Goal: Information Seeking & Learning: Learn about a topic

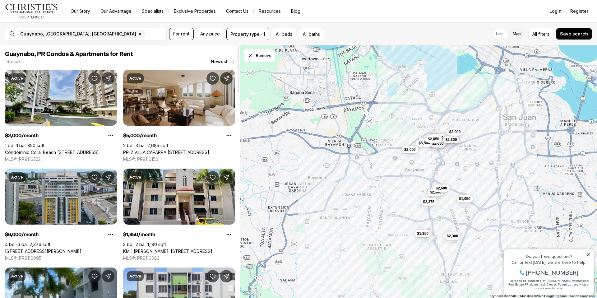
scroll to position [1, 0]
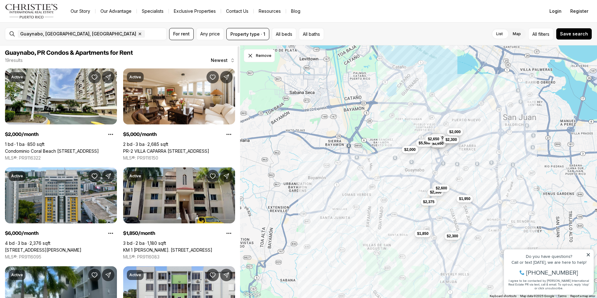
click at [142, 247] on link "KM 1 [PERSON_NAME]. [STREET_ADDRESS]" at bounding box center [167, 250] width 89 height 6
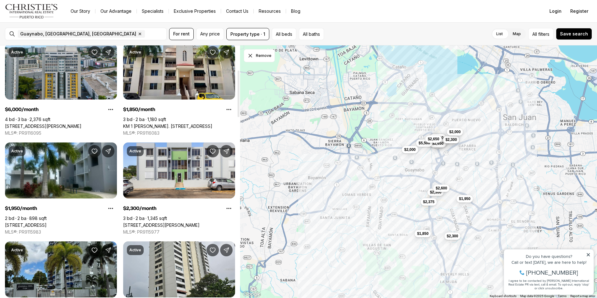
scroll to position [134, 0]
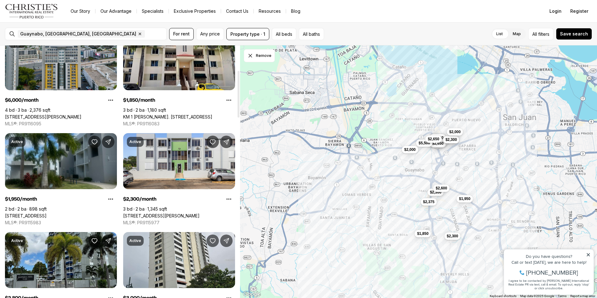
click at [44, 213] on link "[STREET_ADDRESS]" at bounding box center [26, 216] width 42 height 6
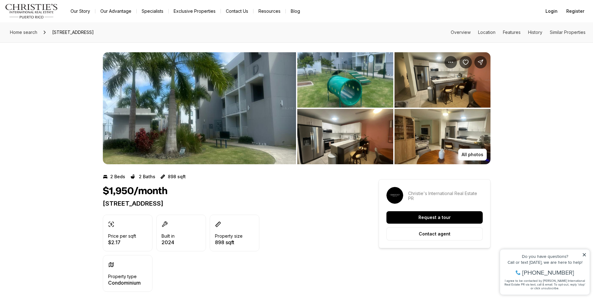
click at [428, 77] on img "View image gallery" at bounding box center [443, 79] width 96 height 55
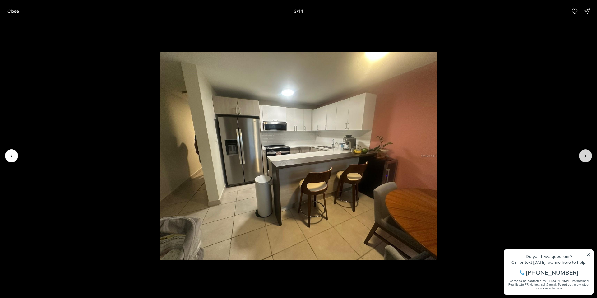
click at [590, 156] on button "Next slide" at bounding box center [585, 155] width 13 height 13
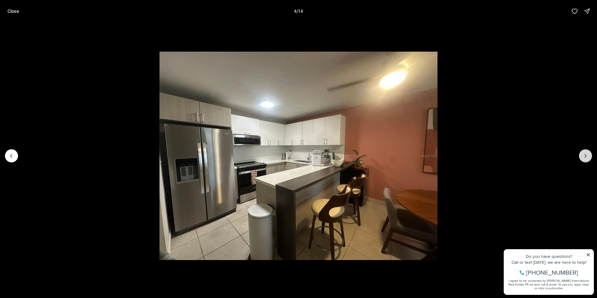
click at [590, 156] on button "Next slide" at bounding box center [585, 155] width 13 height 13
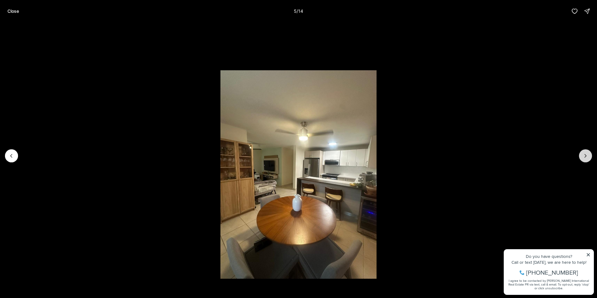
click at [590, 156] on button "Next slide" at bounding box center [585, 155] width 13 height 13
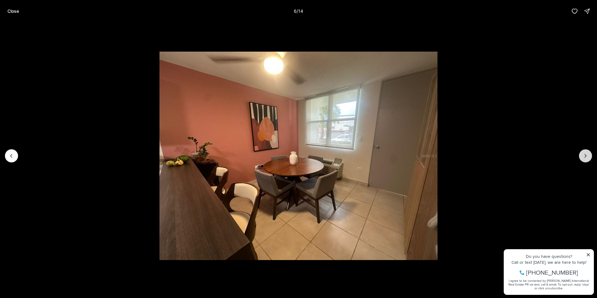
click at [589, 156] on button "Next slide" at bounding box center [585, 155] width 13 height 13
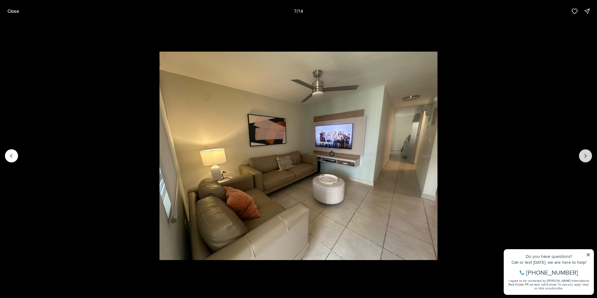
click at [589, 155] on button "Next slide" at bounding box center [585, 155] width 13 height 13
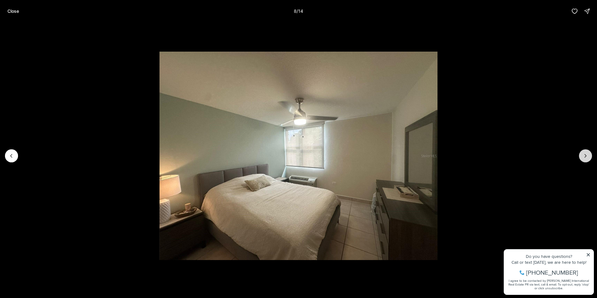
click at [589, 155] on button "Next slide" at bounding box center [585, 155] width 13 height 13
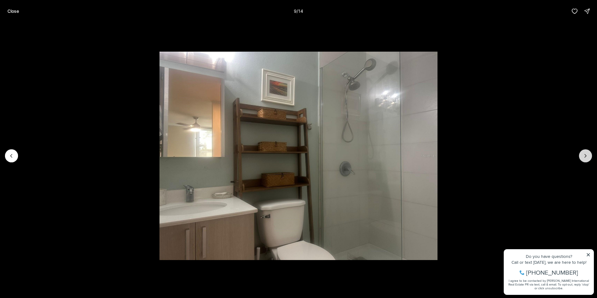
click at [589, 155] on button "Next slide" at bounding box center [585, 155] width 13 height 13
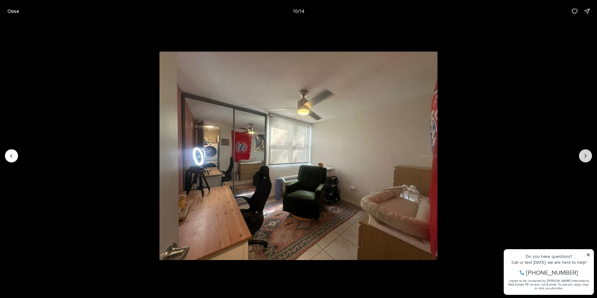
click at [589, 155] on button "Next slide" at bounding box center [585, 155] width 13 height 13
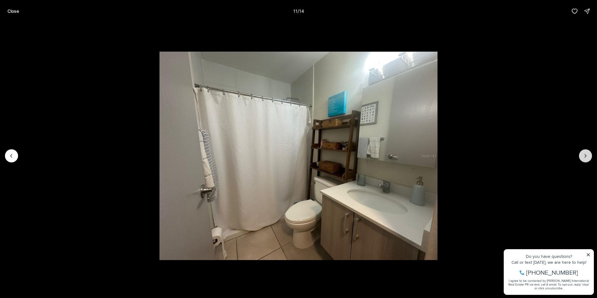
click at [589, 155] on button "Next slide" at bounding box center [585, 155] width 13 height 13
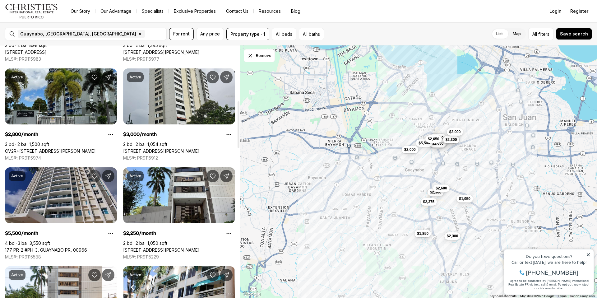
scroll to position [299, 0]
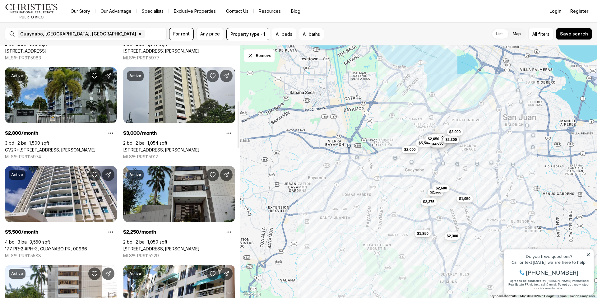
click at [153, 246] on link "[STREET_ADDRESS][PERSON_NAME]" at bounding box center [161, 249] width 76 height 6
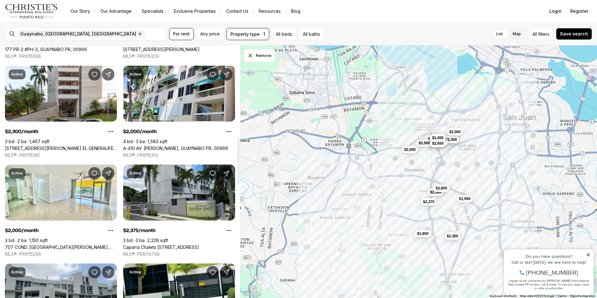
scroll to position [499, 0]
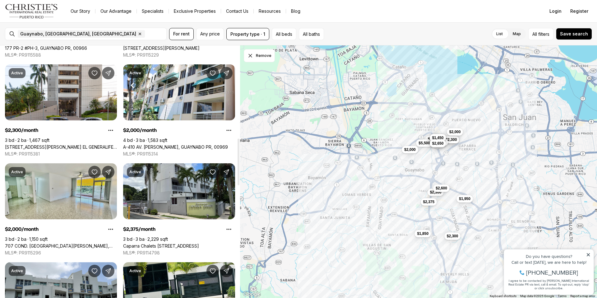
click at [48, 243] on link "707 COND. [GEOGRAPHIC_DATA][PERSON_NAME], [GEOGRAPHIC_DATA], 00969" at bounding box center [61, 246] width 112 height 6
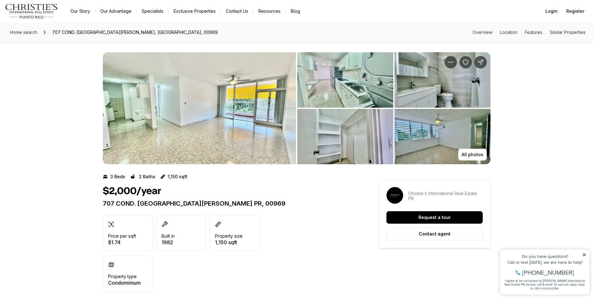
click at [326, 96] on img "View image gallery" at bounding box center [345, 79] width 96 height 55
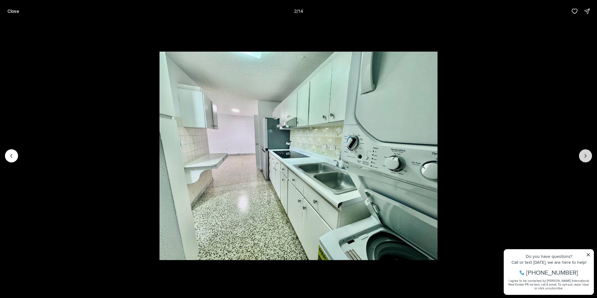
click at [588, 155] on button "Next slide" at bounding box center [585, 155] width 13 height 13
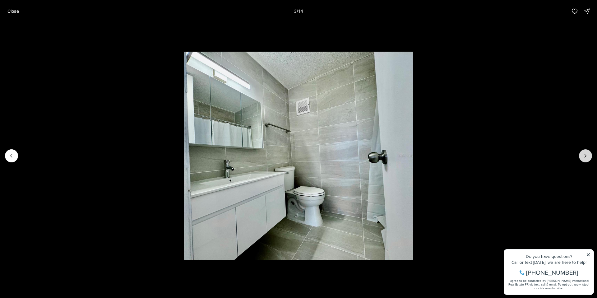
click at [586, 153] on icon "Next slide" at bounding box center [585, 156] width 6 height 6
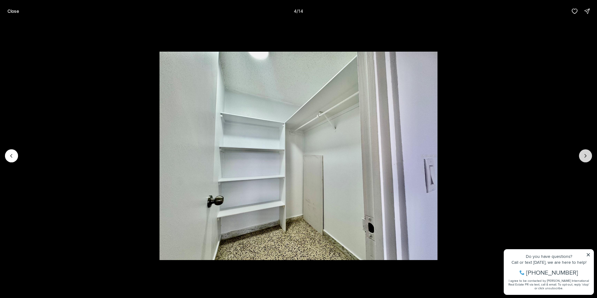
click at [586, 153] on icon "Next slide" at bounding box center [585, 156] width 6 height 6
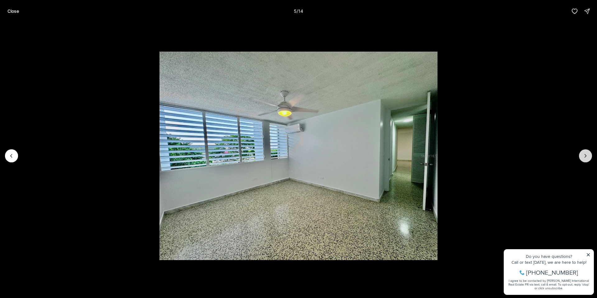
click at [585, 153] on icon "Next slide" at bounding box center [585, 156] width 6 height 6
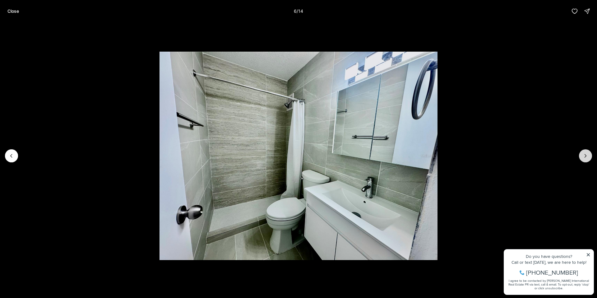
click at [584, 152] on button "Next slide" at bounding box center [585, 155] width 13 height 13
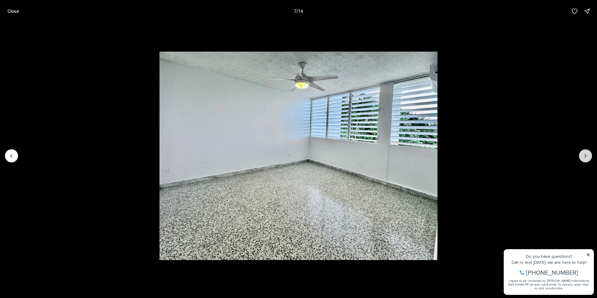
click at [585, 156] on icon "Next slide" at bounding box center [585, 156] width 6 height 6
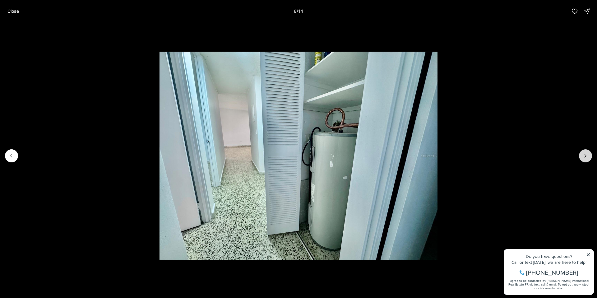
click at [584, 154] on icon "Next slide" at bounding box center [585, 156] width 6 height 6
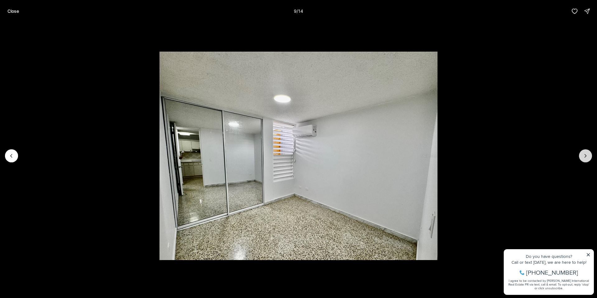
click at [584, 154] on icon "Next slide" at bounding box center [585, 156] width 6 height 6
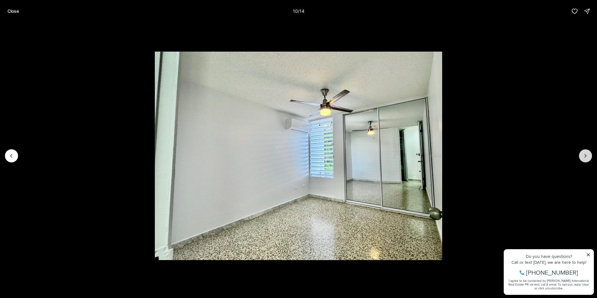
click at [584, 154] on icon "Next slide" at bounding box center [585, 156] width 6 height 6
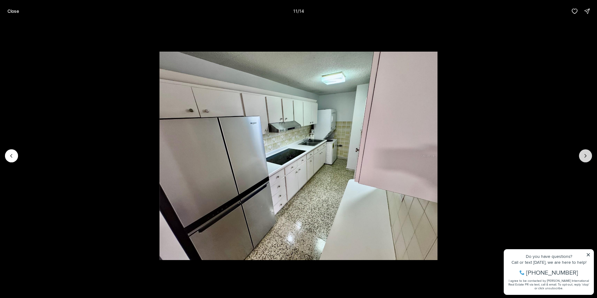
click at [583, 153] on icon "Next slide" at bounding box center [585, 156] width 6 height 6
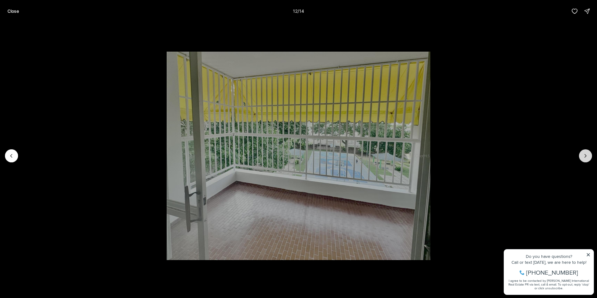
click at [583, 152] on button "Next slide" at bounding box center [585, 155] width 13 height 13
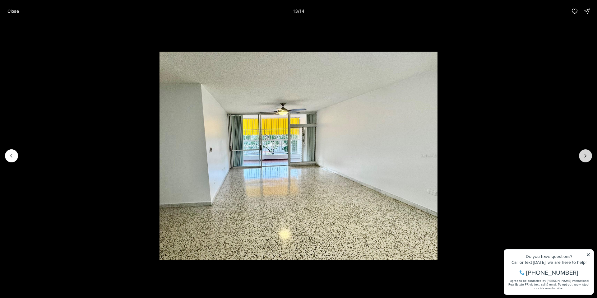
click at [583, 151] on button "Next slide" at bounding box center [585, 155] width 13 height 13
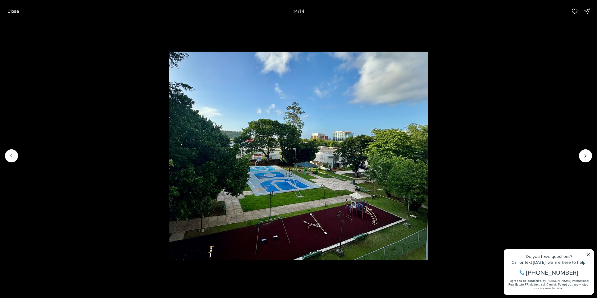
click at [582, 150] on div at bounding box center [585, 155] width 13 height 13
click at [582, 149] on div at bounding box center [585, 155] width 13 height 13
click at [586, 154] on div at bounding box center [585, 155] width 13 height 13
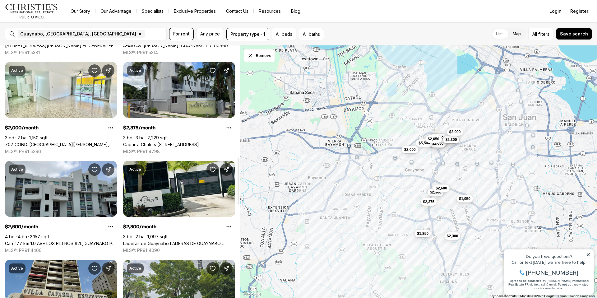
scroll to position [658, 0]
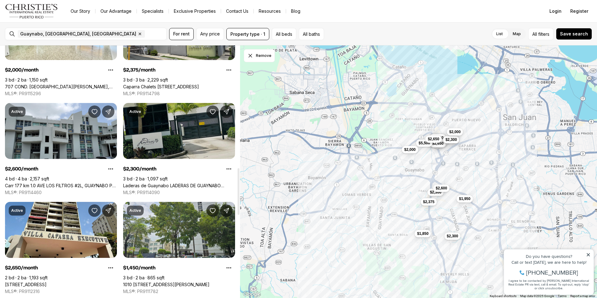
click at [147, 183] on link "Laderas de Guaynabo LADERAS DE GUAYNABO #H501, GUAYNABO PR, 00969" at bounding box center [179, 186] width 112 height 6
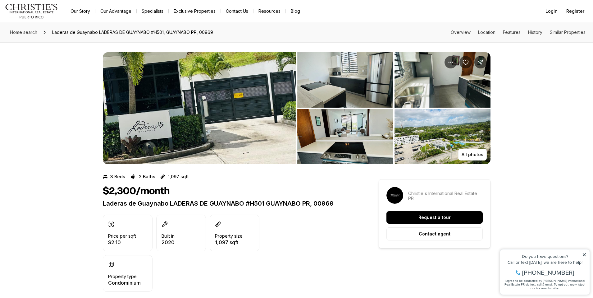
click at [340, 93] on img "View image gallery" at bounding box center [345, 79] width 96 height 55
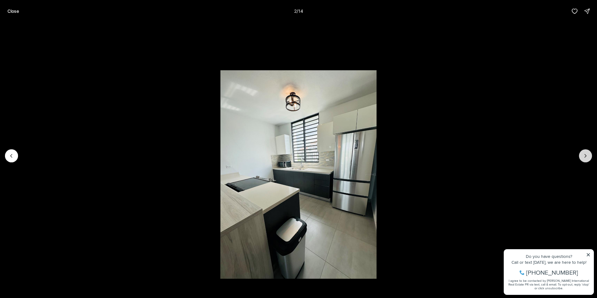
click at [582, 154] on icon "Next slide" at bounding box center [585, 156] width 6 height 6
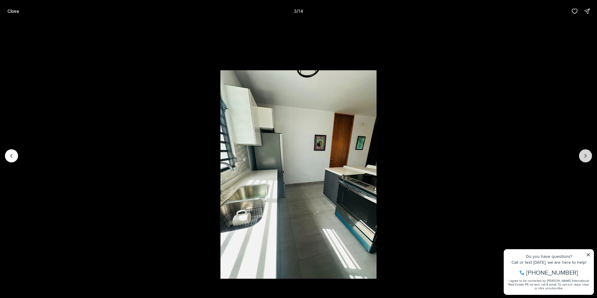
click at [582, 154] on icon "Next slide" at bounding box center [585, 156] width 6 height 6
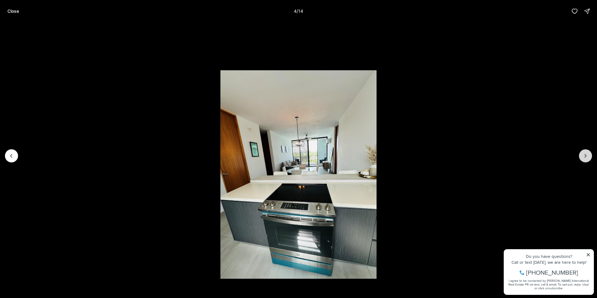
click at [582, 154] on icon "Next slide" at bounding box center [585, 156] width 6 height 6
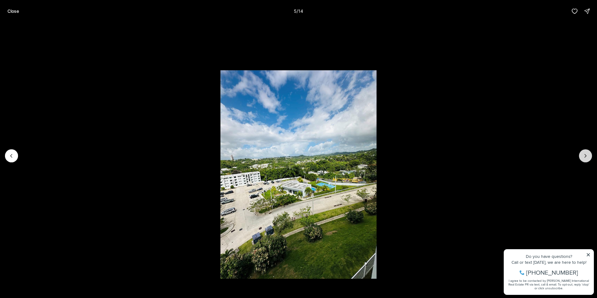
click at [582, 154] on icon "Next slide" at bounding box center [585, 156] width 6 height 6
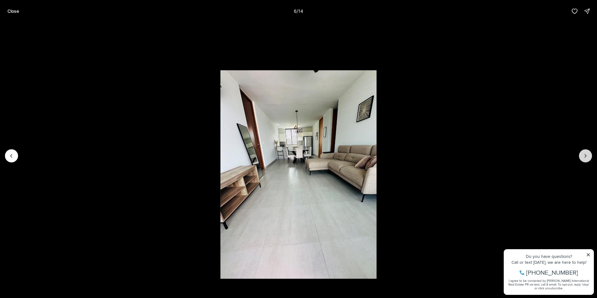
click at [582, 154] on icon "Next slide" at bounding box center [585, 156] width 6 height 6
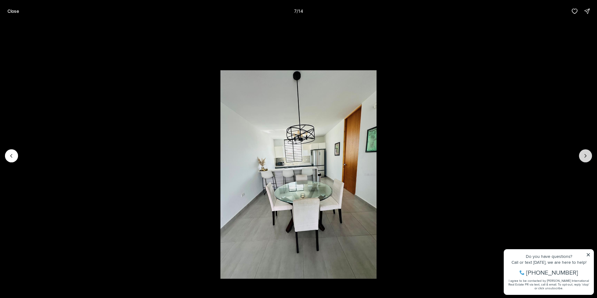
click at [582, 154] on icon "Next slide" at bounding box center [585, 156] width 6 height 6
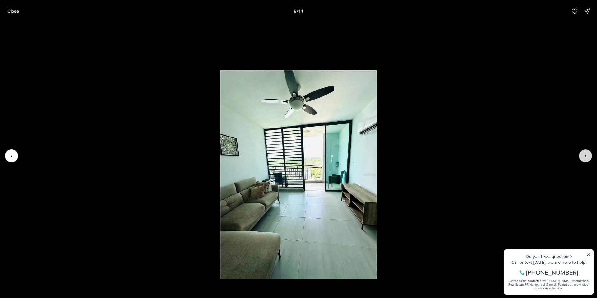
click at [582, 154] on icon "Next slide" at bounding box center [585, 156] width 6 height 6
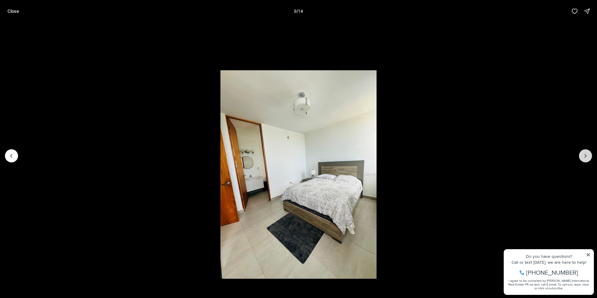
click at [585, 156] on icon "Next slide" at bounding box center [585, 156] width 6 height 6
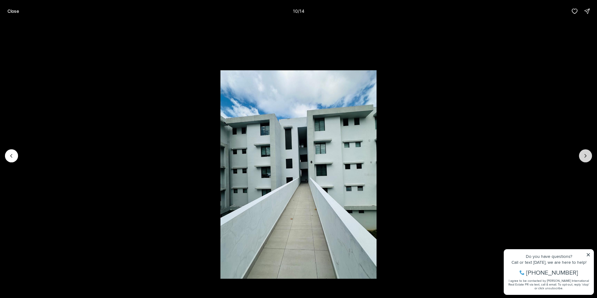
click at [585, 156] on icon "Next slide" at bounding box center [585, 156] width 6 height 6
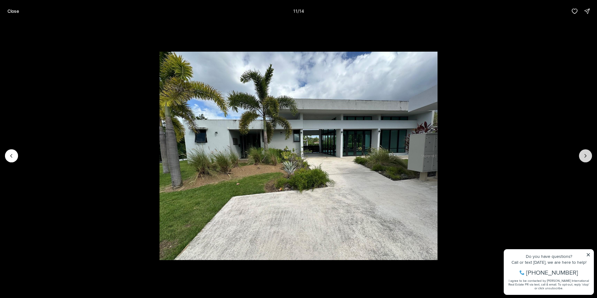
click at [585, 154] on icon "Next slide" at bounding box center [586, 155] width 2 height 3
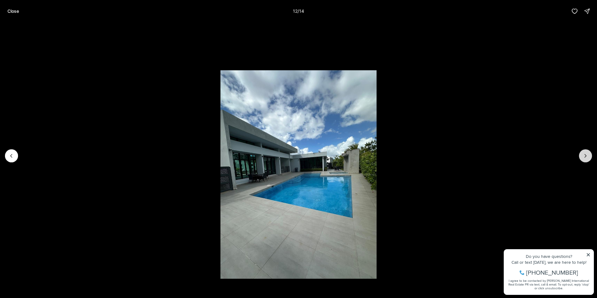
click at [585, 154] on icon "Next slide" at bounding box center [586, 155] width 2 height 3
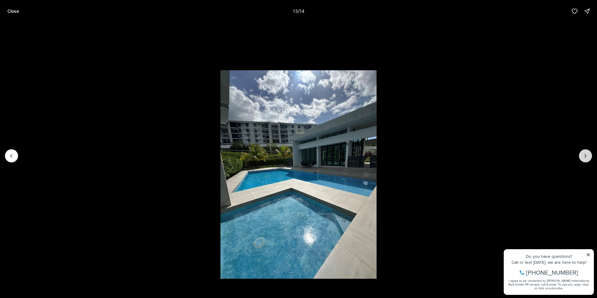
click at [585, 154] on icon "Next slide" at bounding box center [586, 155] width 2 height 3
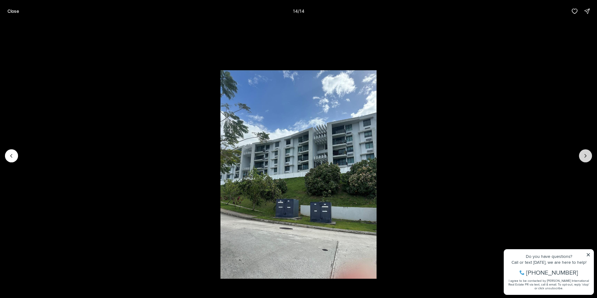
click at [584, 154] on div at bounding box center [585, 155] width 13 height 13
click at [585, 153] on div at bounding box center [585, 155] width 13 height 13
click at [585, 154] on div at bounding box center [585, 155] width 13 height 13
click at [588, 157] on div at bounding box center [585, 155] width 13 height 13
drag, startPoint x: 588, startPoint y: 157, endPoint x: 554, endPoint y: 146, distance: 35.8
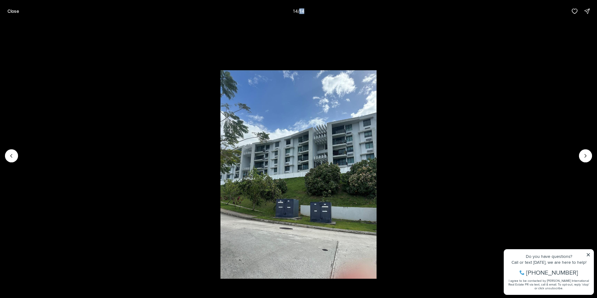
click at [588, 157] on div at bounding box center [585, 155] width 13 height 13
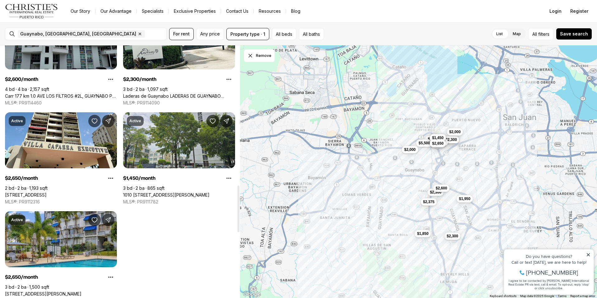
scroll to position [752, 0]
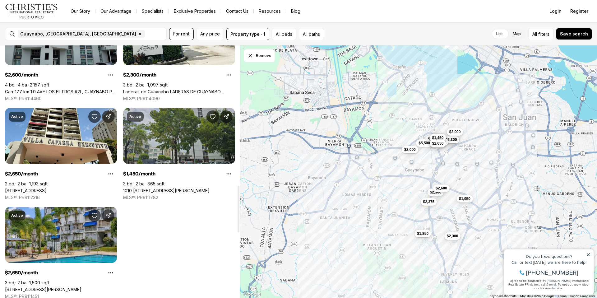
click at [181, 188] on link "1010 [STREET_ADDRESS][PERSON_NAME]" at bounding box center [166, 191] width 86 height 6
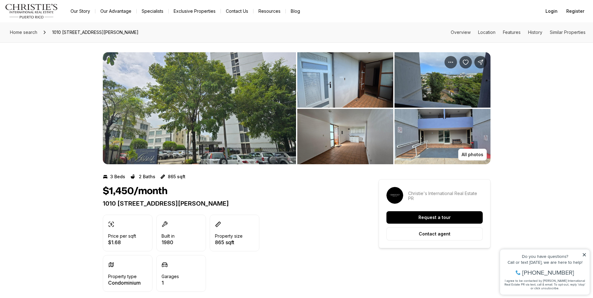
click at [336, 79] on img "View image gallery" at bounding box center [345, 79] width 96 height 55
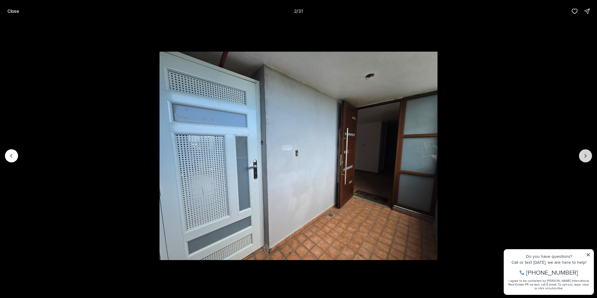
click at [582, 156] on icon "Next slide" at bounding box center [585, 156] width 6 height 6
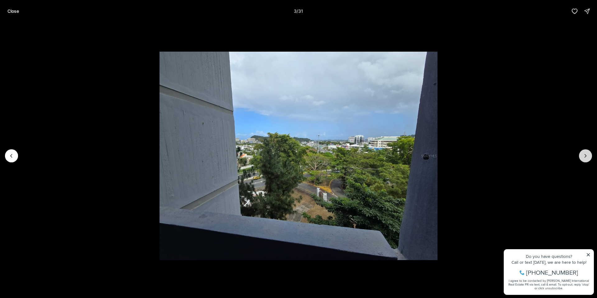
click at [580, 156] on button "Next slide" at bounding box center [585, 155] width 13 height 13
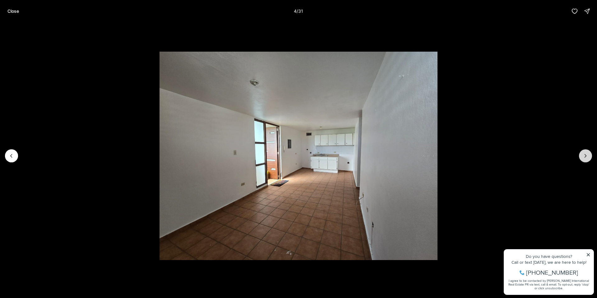
click at [587, 153] on icon "Next slide" at bounding box center [585, 156] width 6 height 6
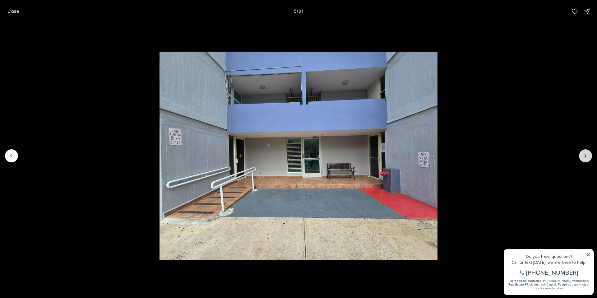
click at [587, 153] on icon "Next slide" at bounding box center [585, 156] width 6 height 6
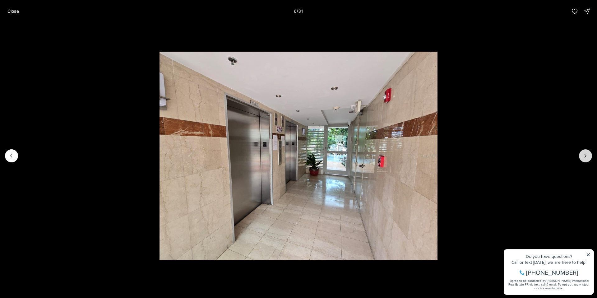
click at [586, 153] on icon "Next slide" at bounding box center [585, 156] width 6 height 6
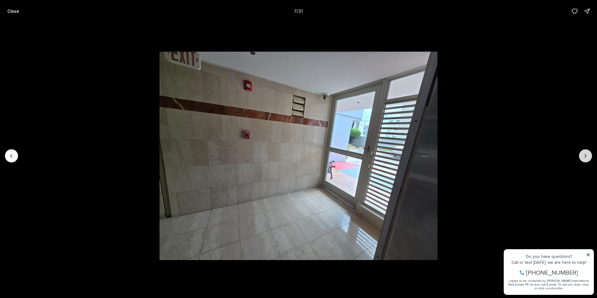
click at [586, 153] on icon "Next slide" at bounding box center [585, 156] width 6 height 6
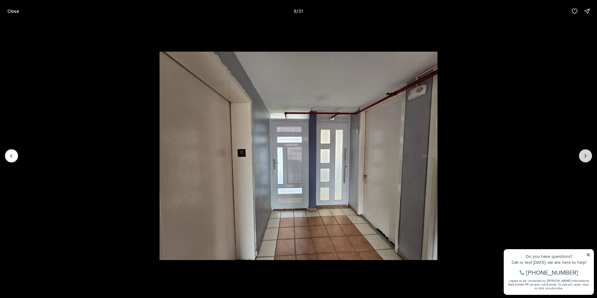
click at [586, 153] on icon "Next slide" at bounding box center [585, 156] width 6 height 6
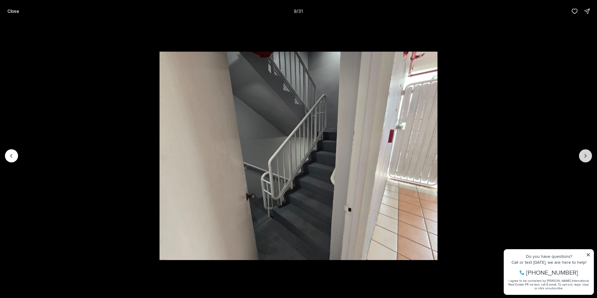
click at [586, 153] on icon "Next slide" at bounding box center [585, 156] width 6 height 6
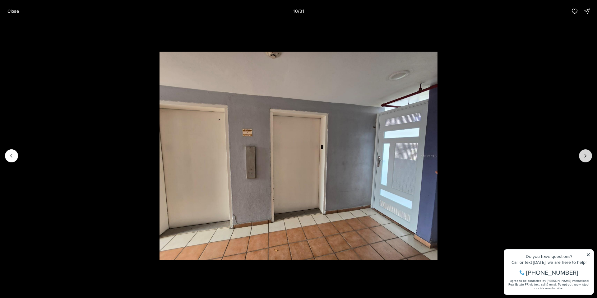
click at [586, 153] on icon "Next slide" at bounding box center [585, 156] width 6 height 6
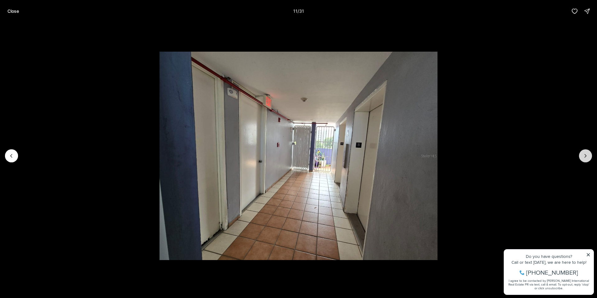
click at [586, 153] on icon "Next slide" at bounding box center [585, 156] width 6 height 6
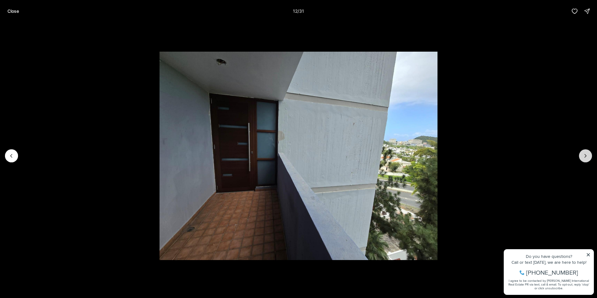
click at [586, 153] on icon "Next slide" at bounding box center [585, 156] width 6 height 6
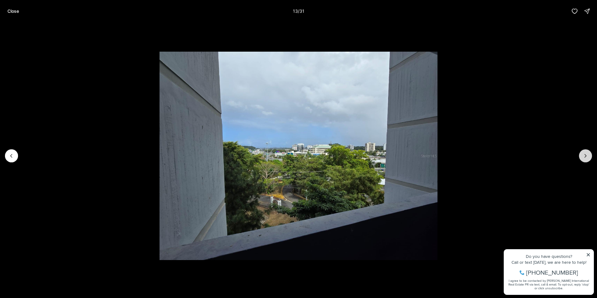
click at [586, 153] on icon "Next slide" at bounding box center [585, 156] width 6 height 6
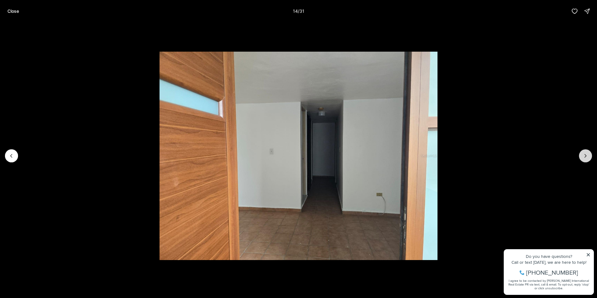
click at [586, 153] on icon "Next slide" at bounding box center [585, 156] width 6 height 6
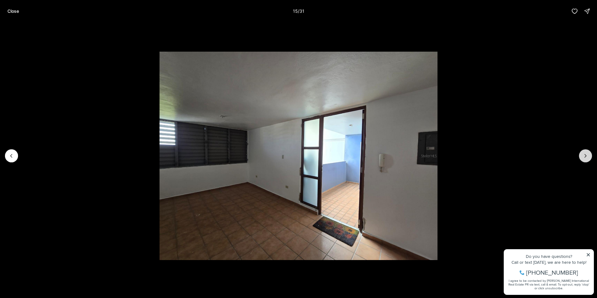
click at [586, 153] on icon "Next slide" at bounding box center [585, 156] width 6 height 6
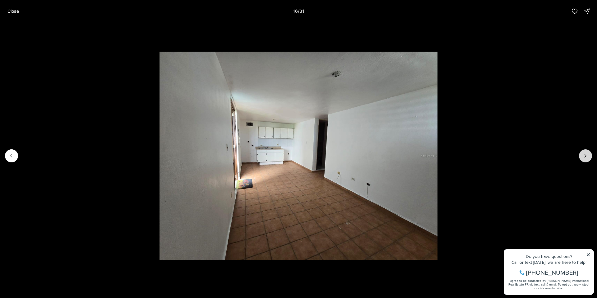
click at [586, 153] on icon "Next slide" at bounding box center [585, 156] width 6 height 6
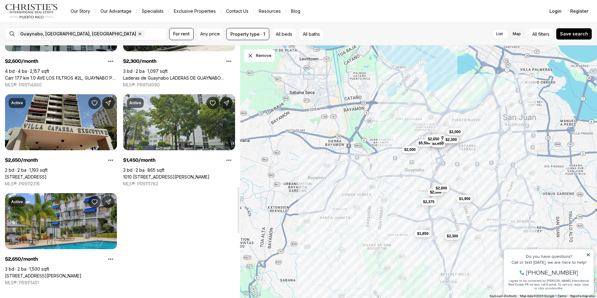
scroll to position [727, 0]
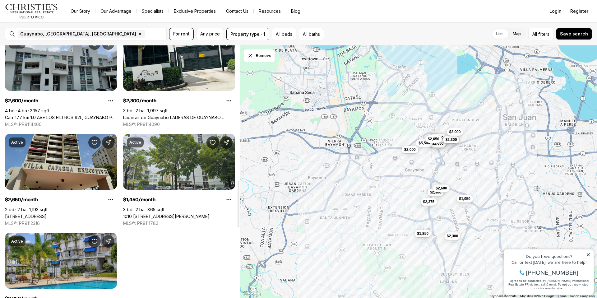
click at [47, 213] on link "[STREET_ADDRESS]" at bounding box center [26, 216] width 42 height 6
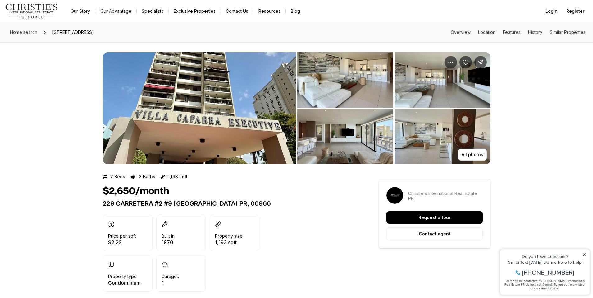
click at [338, 80] on img "View image gallery" at bounding box center [345, 79] width 96 height 55
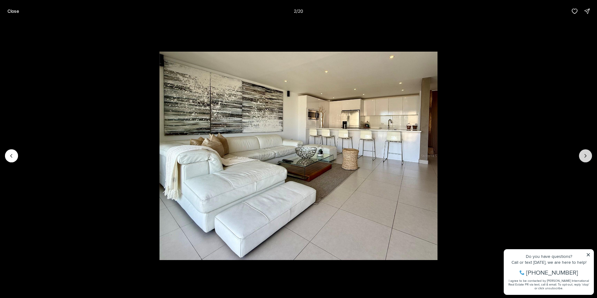
click at [586, 156] on icon "Next slide" at bounding box center [586, 155] width 2 height 3
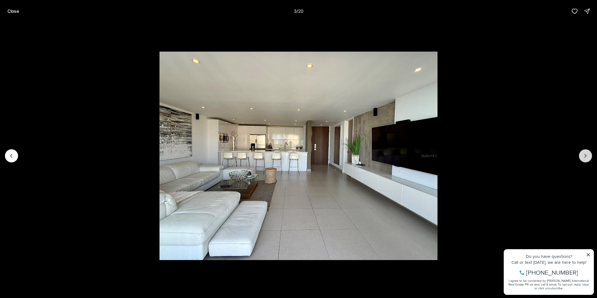
click at [586, 156] on icon "Next slide" at bounding box center [586, 155] width 2 height 3
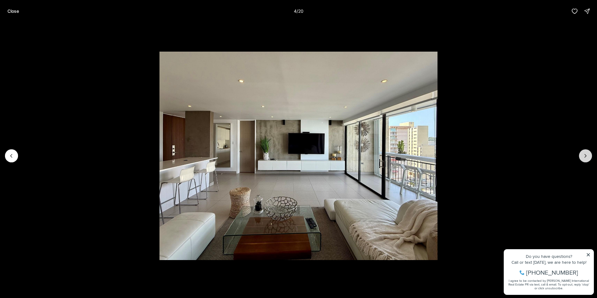
click at [586, 156] on icon "Next slide" at bounding box center [586, 155] width 2 height 3
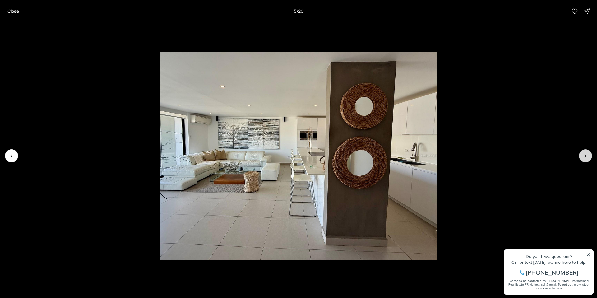
click at [586, 156] on icon "Next slide" at bounding box center [586, 155] width 2 height 3
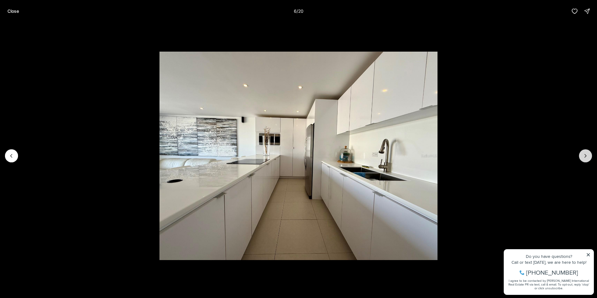
click at [585, 155] on icon "Next slide" at bounding box center [586, 155] width 2 height 3
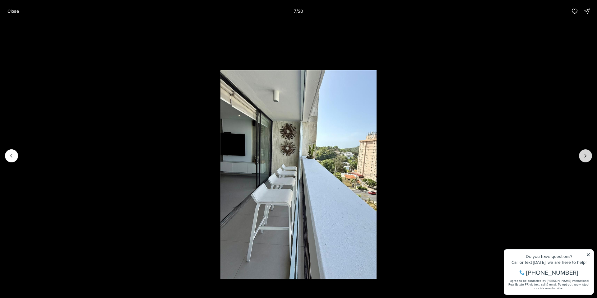
click at [585, 155] on icon "Next slide" at bounding box center [586, 155] width 2 height 3
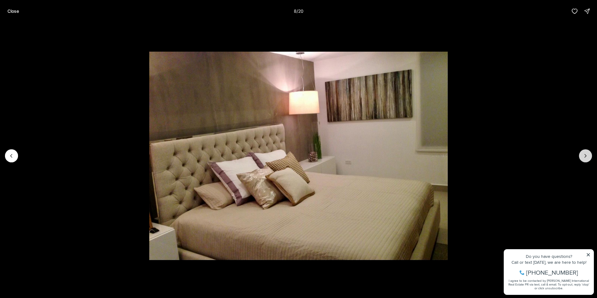
click at [585, 154] on icon "Next slide" at bounding box center [586, 155] width 2 height 3
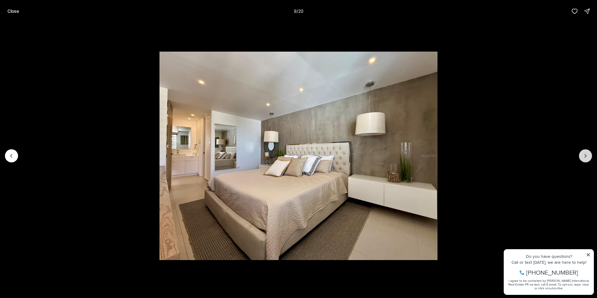
click at [585, 154] on icon "Next slide" at bounding box center [586, 155] width 2 height 3
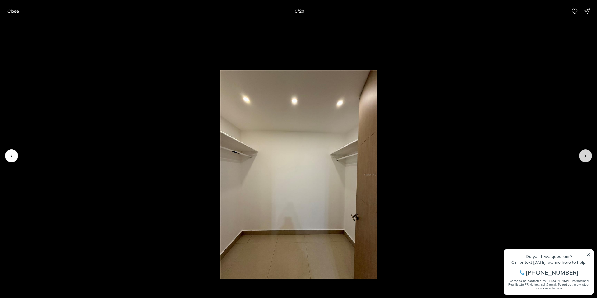
click at [585, 154] on icon "Next slide" at bounding box center [586, 155] width 2 height 3
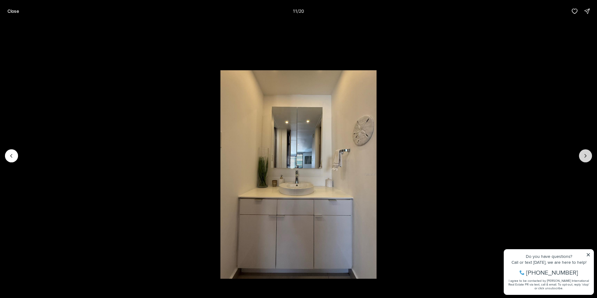
click at [585, 152] on button "Next slide" at bounding box center [585, 155] width 13 height 13
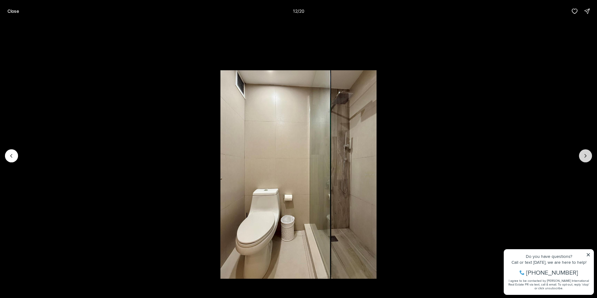
click at [584, 151] on button "Next slide" at bounding box center [585, 155] width 13 height 13
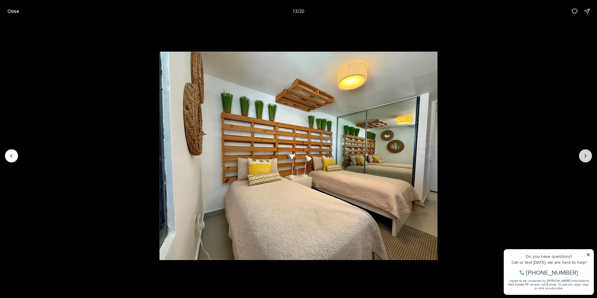
click at [585, 156] on icon "Next slide" at bounding box center [585, 156] width 6 height 6
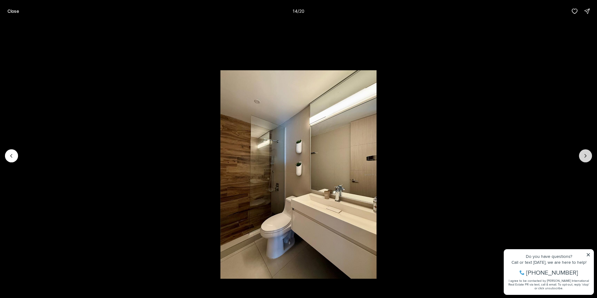
click at [585, 156] on icon "Next slide" at bounding box center [585, 156] width 6 height 6
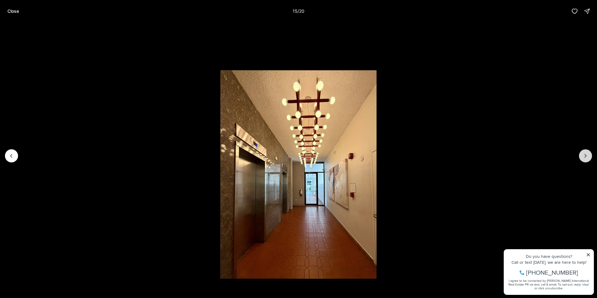
click at [585, 156] on icon "Next slide" at bounding box center [585, 156] width 6 height 6
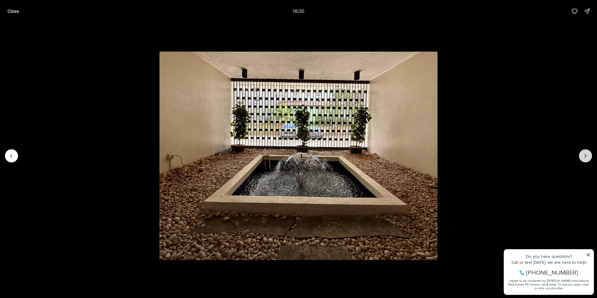
click at [585, 156] on icon "Next slide" at bounding box center [585, 156] width 6 height 6
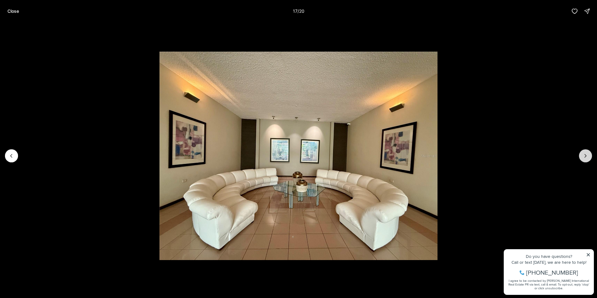
click at [585, 156] on icon "Next slide" at bounding box center [585, 156] width 6 height 6
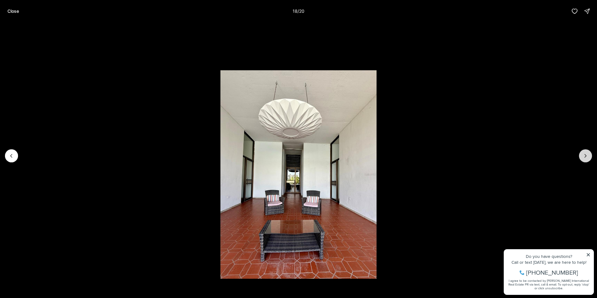
click at [585, 156] on icon "Next slide" at bounding box center [585, 156] width 6 height 6
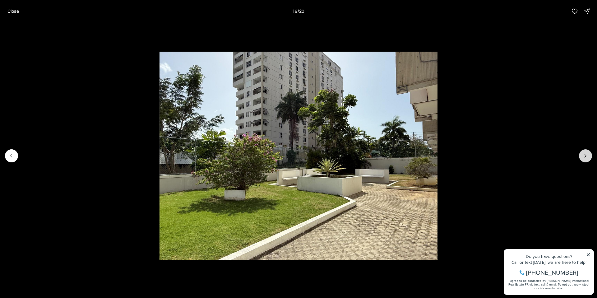
click at [585, 156] on icon "Next slide" at bounding box center [585, 156] width 6 height 6
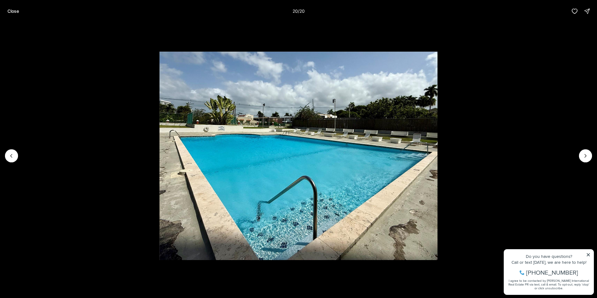
click at [588, 156] on div at bounding box center [585, 155] width 13 height 13
click at [587, 156] on div at bounding box center [585, 155] width 13 height 13
click at [587, 155] on div at bounding box center [585, 155] width 13 height 13
click at [585, 156] on div at bounding box center [585, 155] width 13 height 13
click at [14, 13] on p "Close" at bounding box center [12, 11] width 11 height 5
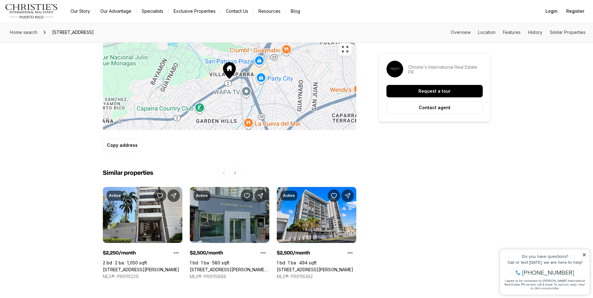
scroll to position [383, 0]
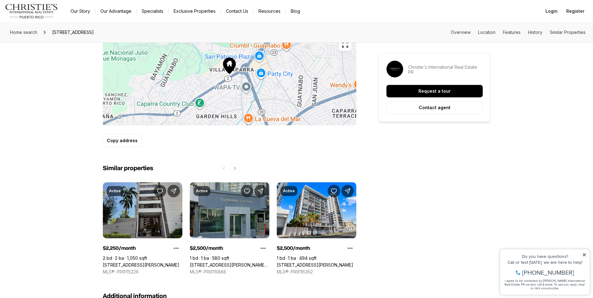
click at [134, 262] on link "[STREET_ADDRESS][PERSON_NAME]" at bounding box center [141, 265] width 76 height 6
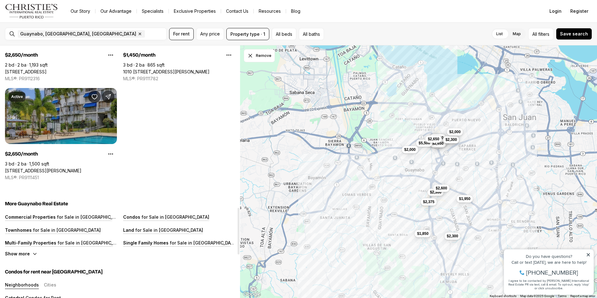
scroll to position [872, 0]
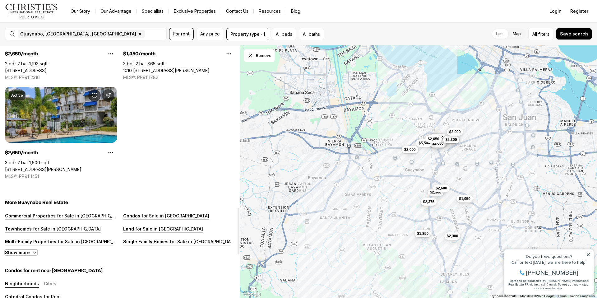
click at [21, 252] on button "Show more" at bounding box center [21, 252] width 32 height 5
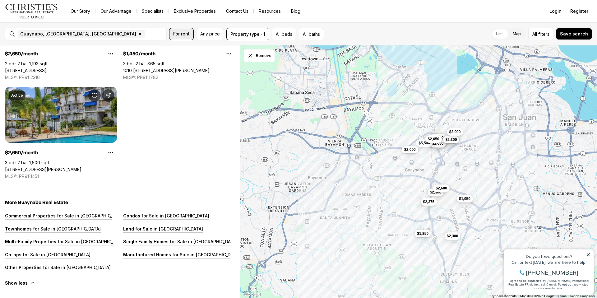
click at [180, 34] on span "For rent" at bounding box center [181, 33] width 16 height 5
